Goal: Check status: Check status

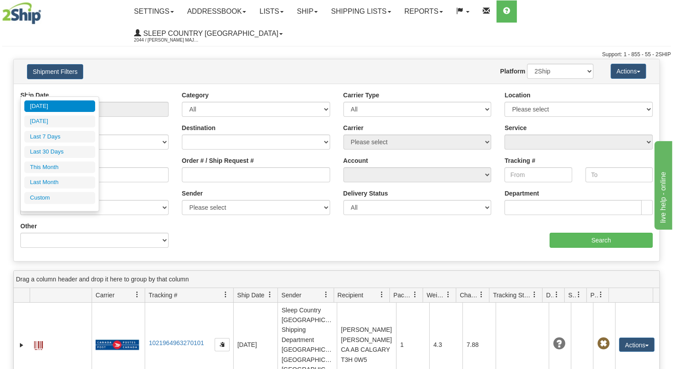
click at [77, 148] on li "Last 30 Days" at bounding box center [59, 152] width 71 height 12
type input "From [DATE] To [DATE]"
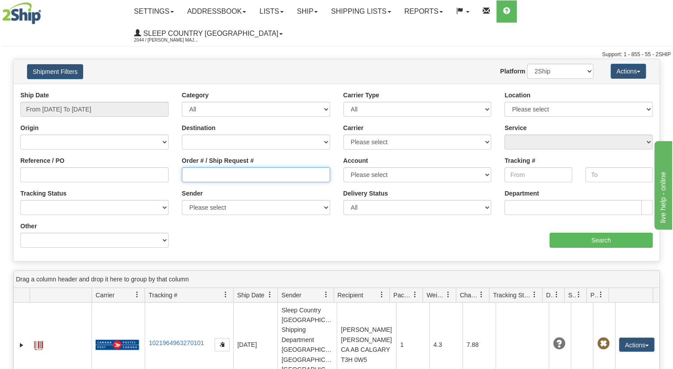
click at [235, 167] on input "Order # / Ship Request #" at bounding box center [256, 174] width 148 height 15
paste input "3010372"
drag, startPoint x: 235, startPoint y: 153, endPoint x: 76, endPoint y: 163, distance: 160.1
click at [99, 91] on div "Reference / PO Order # / Ship Request # 3010372 Account Please select Canada Po…" at bounding box center [337, 91] width 646 height 0
type input "3010372"
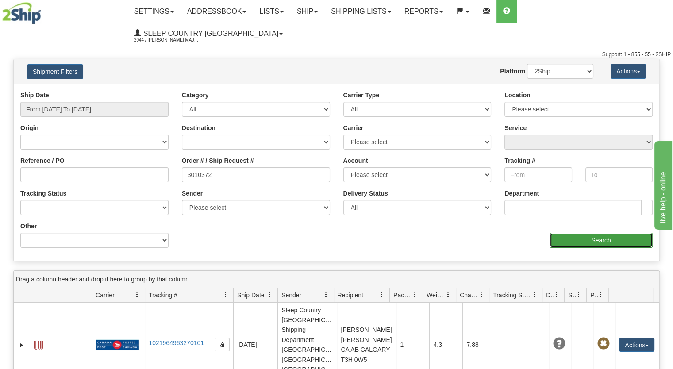
click at [592, 233] on input "Search" at bounding box center [601, 240] width 103 height 15
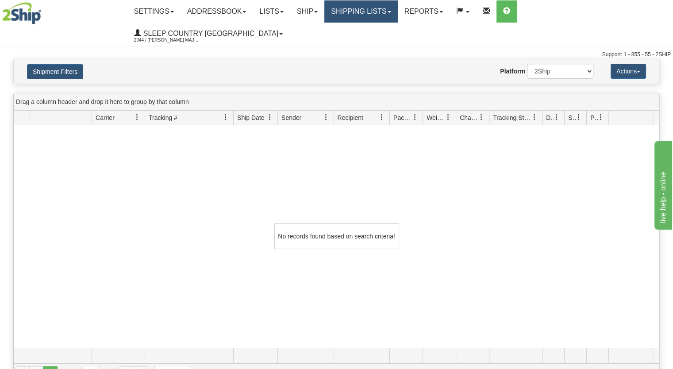
click at [397, 17] on link "Shipping lists" at bounding box center [360, 11] width 73 height 22
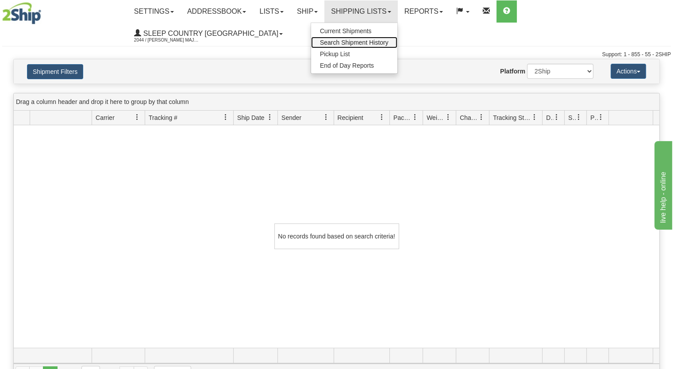
click at [389, 40] on span "Search Shipment History" at bounding box center [354, 42] width 69 height 7
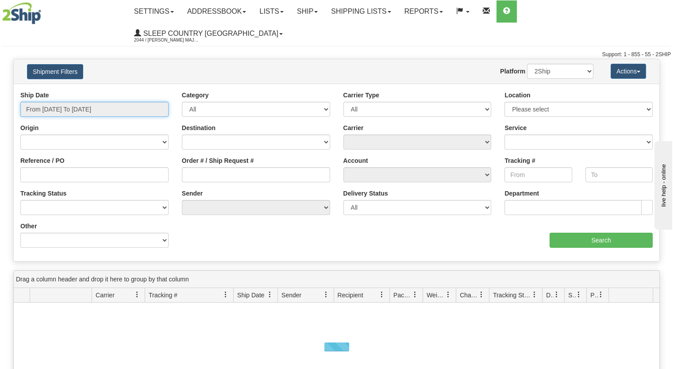
click at [144, 102] on input "From [DATE] To [DATE]" at bounding box center [94, 109] width 148 height 15
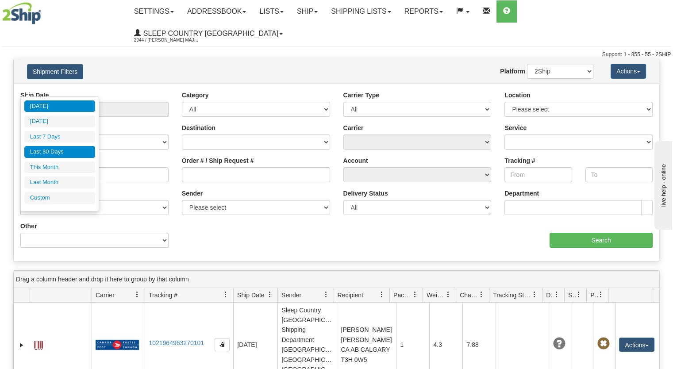
click at [79, 152] on li "Last 30 Days" at bounding box center [59, 152] width 71 height 12
type input "From [DATE] To [DATE]"
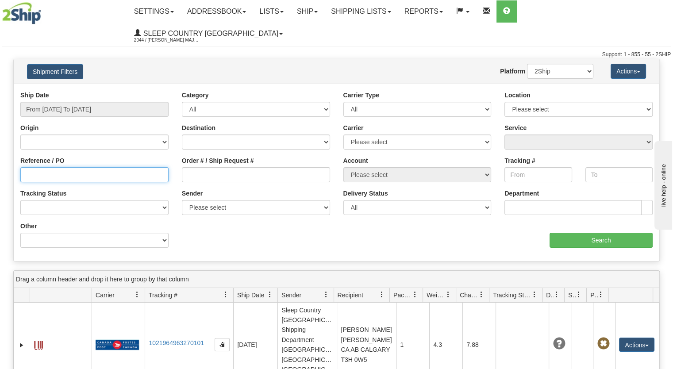
click at [99, 167] on input "Reference / PO" at bounding box center [94, 174] width 148 height 15
paste input "3010372"
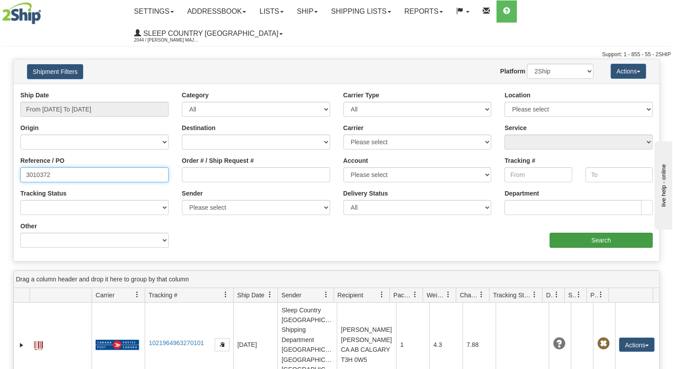
type input "3010372"
click at [588, 233] on input "Search" at bounding box center [601, 240] width 103 height 15
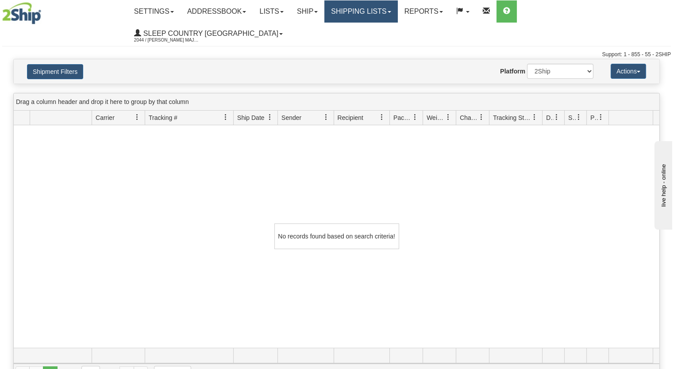
click at [391, 11] on span at bounding box center [390, 12] width 4 height 2
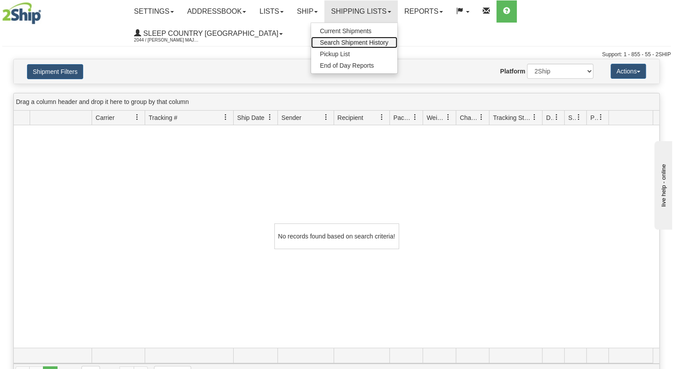
click at [373, 41] on span "Search Shipment History" at bounding box center [354, 42] width 69 height 7
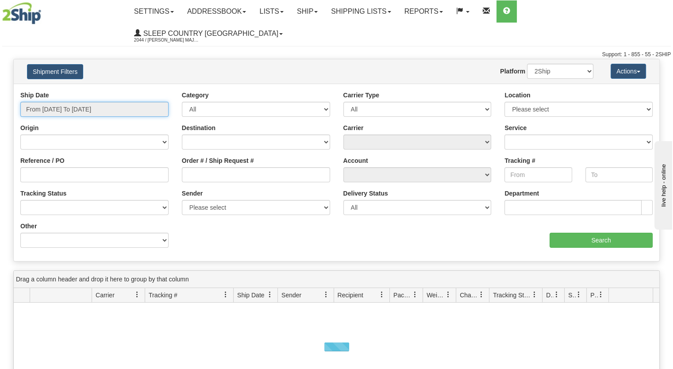
click at [144, 102] on input "From [DATE] To [DATE]" at bounding box center [94, 109] width 148 height 15
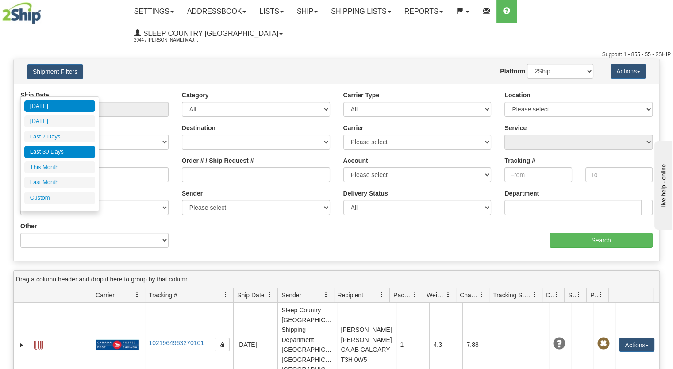
click at [69, 153] on li "Last 30 Days" at bounding box center [59, 152] width 71 height 12
type input "From [DATE] To [DATE]"
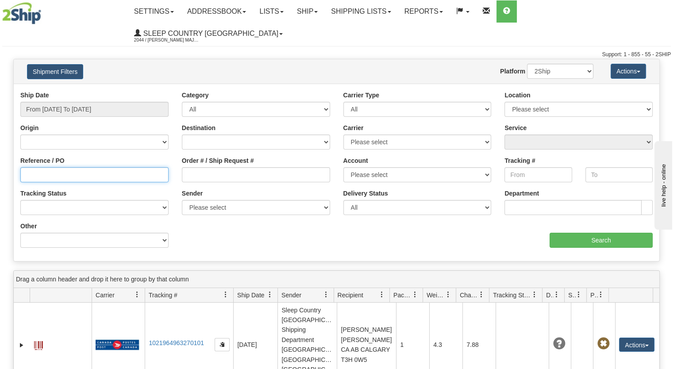
click at [75, 167] on input "Reference / PO" at bounding box center [94, 174] width 148 height 15
paste input "3010372"
type input "3010372"
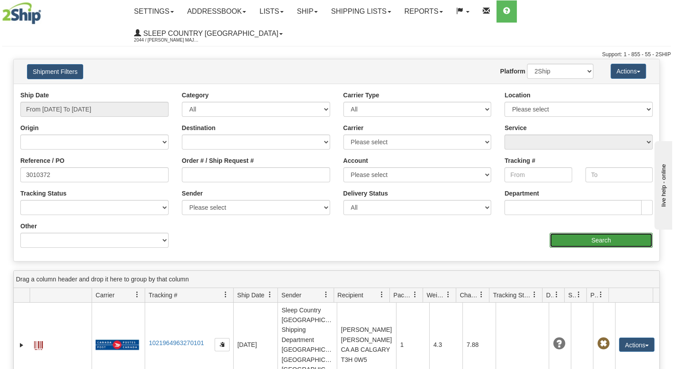
click at [578, 233] on input "Search" at bounding box center [601, 240] width 103 height 15
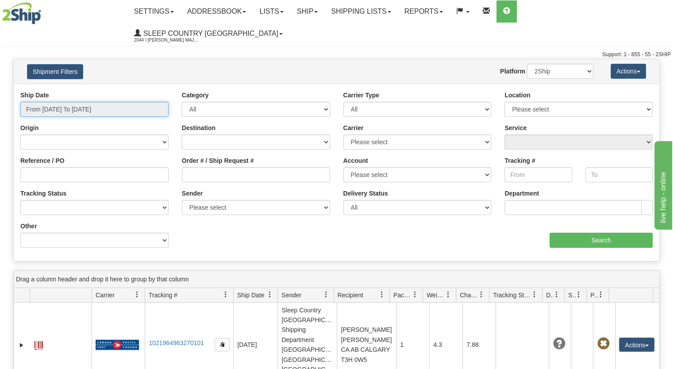
click at [96, 102] on input "From [DATE] To [DATE]" at bounding box center [94, 109] width 148 height 15
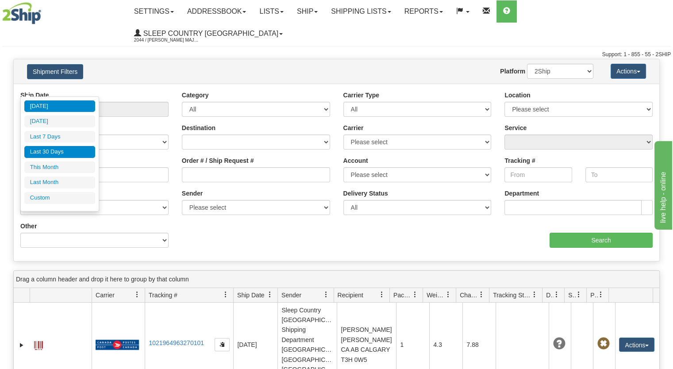
click at [69, 147] on li "Last 30 Days" at bounding box center [59, 152] width 71 height 12
type input "From [DATE] To [DATE]"
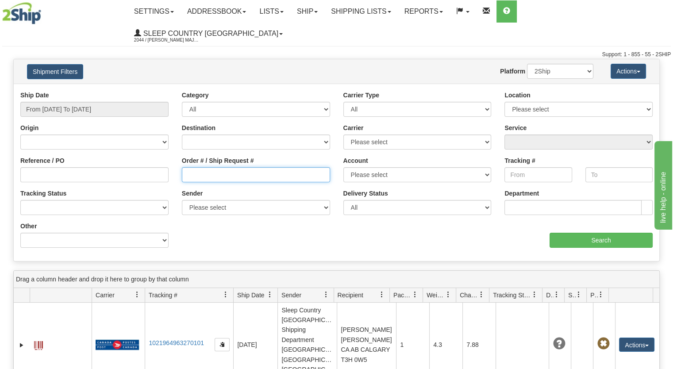
click at [227, 167] on input "Order # / Ship Request #" at bounding box center [256, 174] width 148 height 15
paste input "9002I015160"
type input "9002I015160"
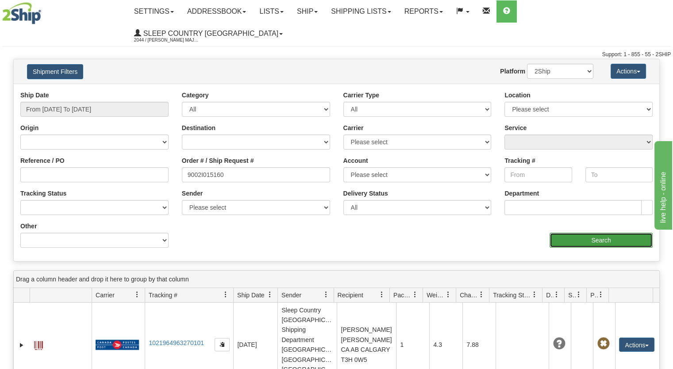
click at [589, 233] on input "Search" at bounding box center [601, 240] width 103 height 15
